Goal: Navigation & Orientation: Go to known website

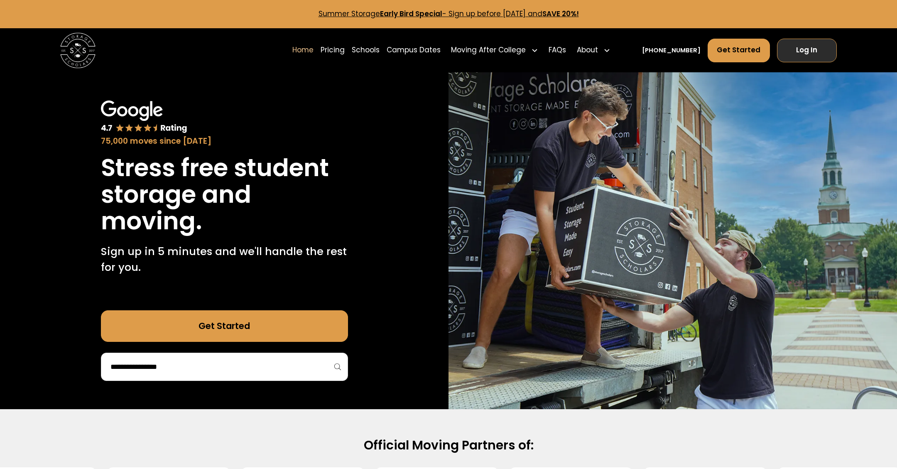
click at [811, 50] on link "Log In" at bounding box center [807, 51] width 60 height 24
click at [819, 56] on link "Log In" at bounding box center [807, 51] width 60 height 24
